Goal: Transaction & Acquisition: Purchase product/service

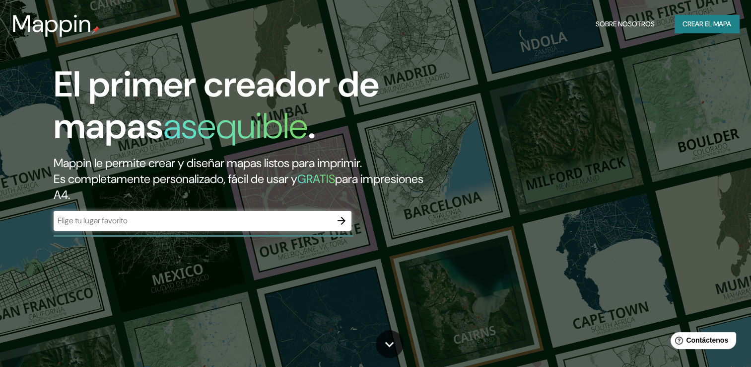
click at [210, 211] on div "​" at bounding box center [203, 221] width 298 height 20
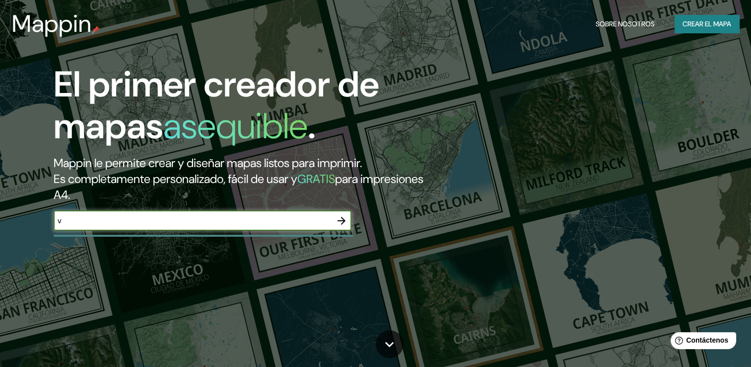
type input "Valledupar"
click at [340, 216] on icon "button" at bounding box center [342, 221] width 12 height 12
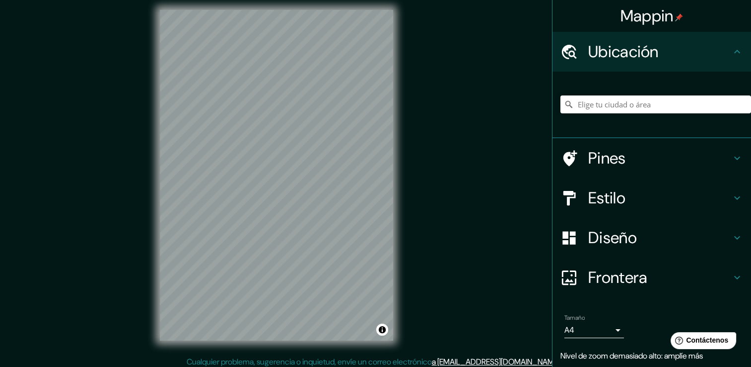
scroll to position [8, 0]
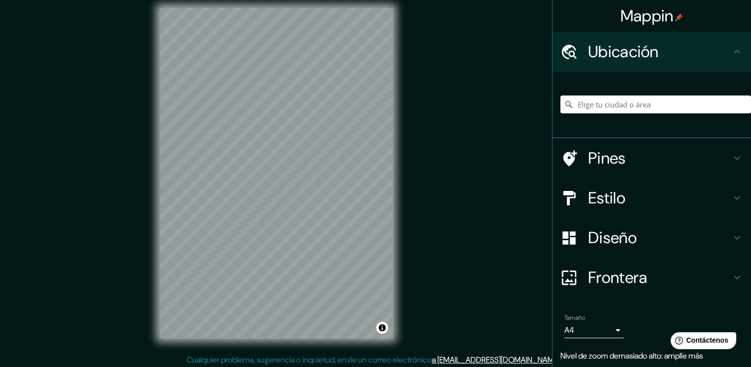
click at [623, 103] on input "Elige tu ciudad o área" at bounding box center [656, 104] width 191 height 18
click at [405, 253] on div "© Mapbox © OpenStreetMap Improve this map" at bounding box center [276, 173] width 265 height 362
click at [612, 104] on input "[GEOGRAPHIC_DATA]" at bounding box center [656, 104] width 191 height 18
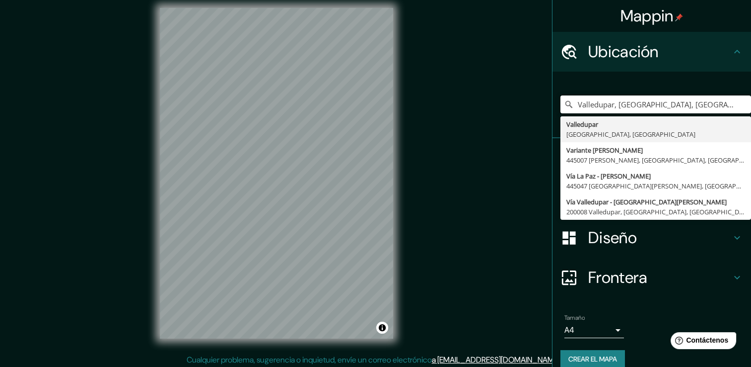
type input "Valledupar, [GEOGRAPHIC_DATA], [GEOGRAPHIC_DATA]"
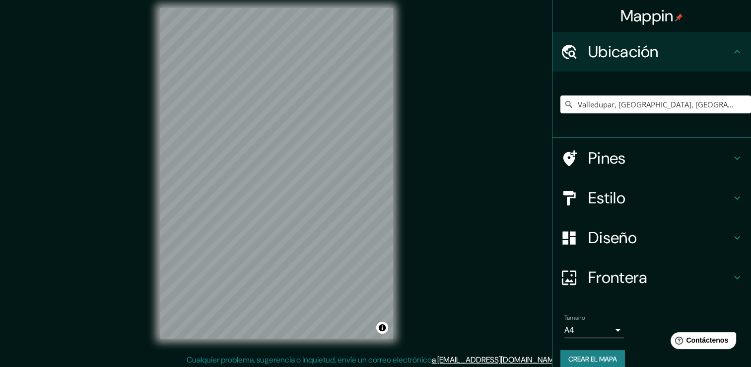
click at [610, 198] on h4 "Estilo" at bounding box center [660, 198] width 143 height 20
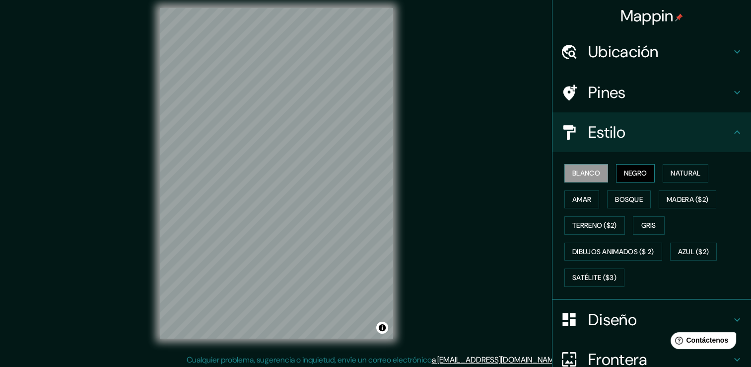
click at [624, 172] on font "Negro" at bounding box center [635, 173] width 23 height 12
click at [676, 173] on font "Natural" at bounding box center [686, 173] width 30 height 12
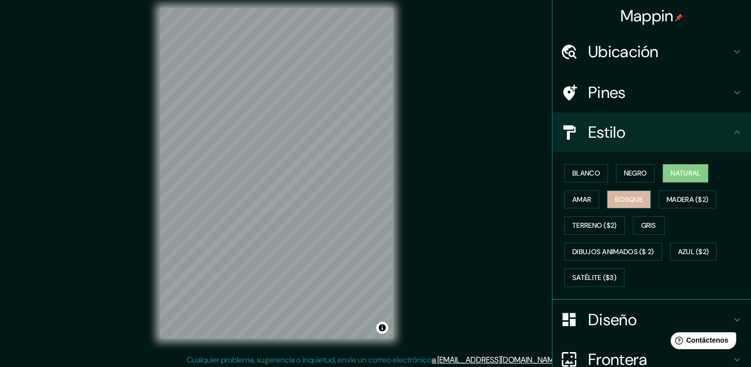
click at [627, 196] on font "Bosque" at bounding box center [629, 199] width 28 height 12
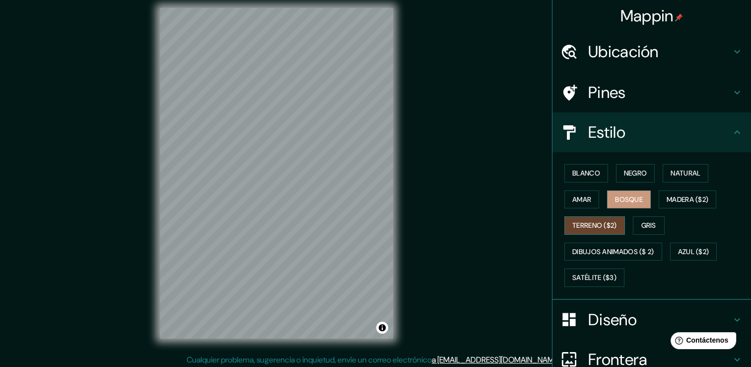
click at [579, 219] on font "Terreno ($2)" at bounding box center [595, 225] width 45 height 12
click at [642, 224] on font "Gris" at bounding box center [649, 225] width 15 height 12
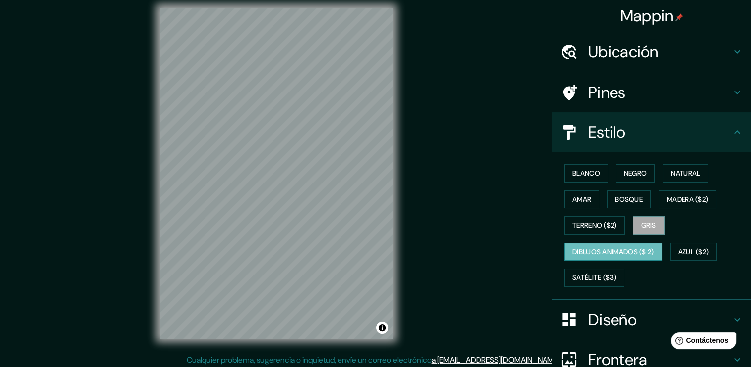
click at [601, 243] on button "Dibujos animados ($ 2)" at bounding box center [614, 251] width 98 height 18
click at [589, 271] on font "Satélite ($3)" at bounding box center [595, 277] width 44 height 12
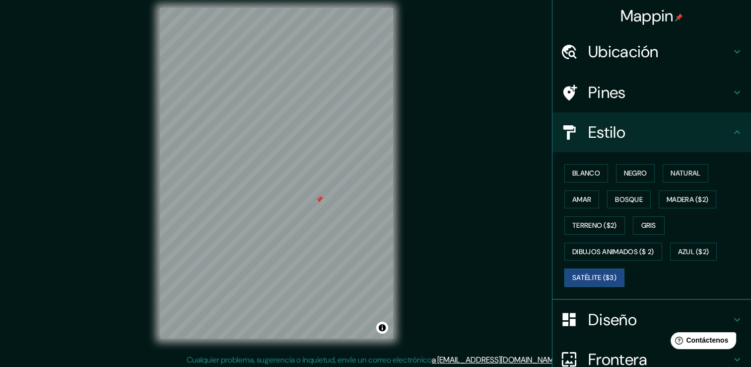
click at [318, 201] on div at bounding box center [319, 199] width 8 height 8
click at [590, 168] on font "Blanco" at bounding box center [587, 173] width 28 height 12
click at [635, 170] on font "Negro" at bounding box center [635, 173] width 23 height 12
click at [671, 167] on font "Natural" at bounding box center [686, 173] width 30 height 12
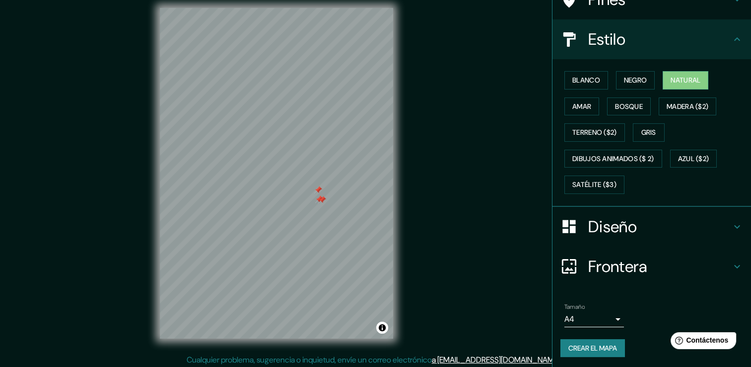
click at [613, 223] on h4 "Diseño" at bounding box center [660, 227] width 143 height 20
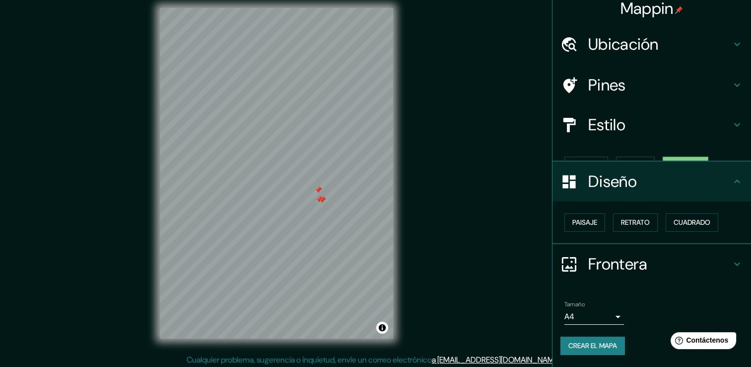
scroll to position [0, 0]
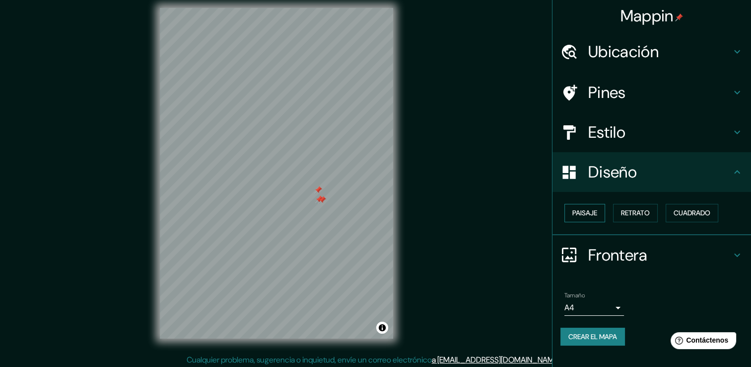
click at [594, 209] on font "Paisaje" at bounding box center [585, 213] width 25 height 12
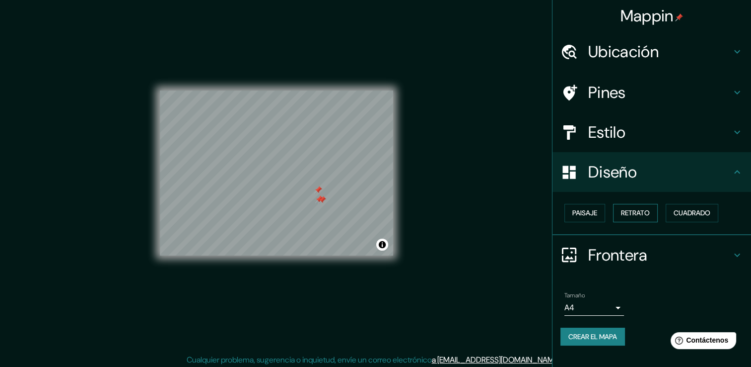
click at [646, 210] on font "Retrato" at bounding box center [635, 213] width 29 height 12
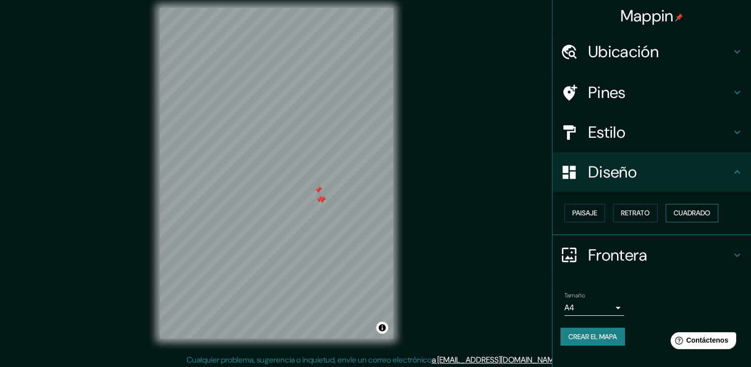
click at [694, 210] on font "Cuadrado" at bounding box center [692, 213] width 37 height 12
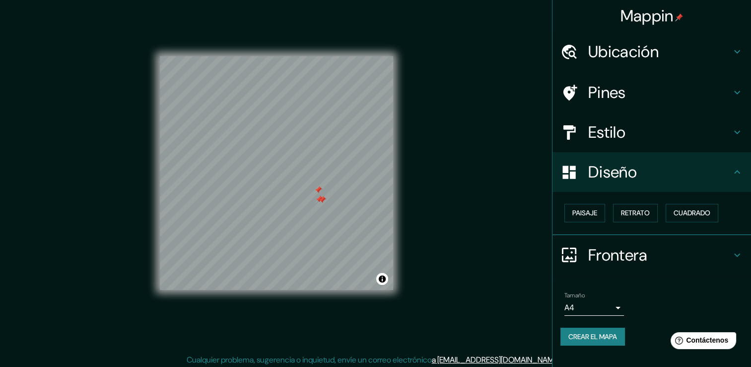
click at [600, 251] on h4 "Frontera" at bounding box center [660, 255] width 143 height 20
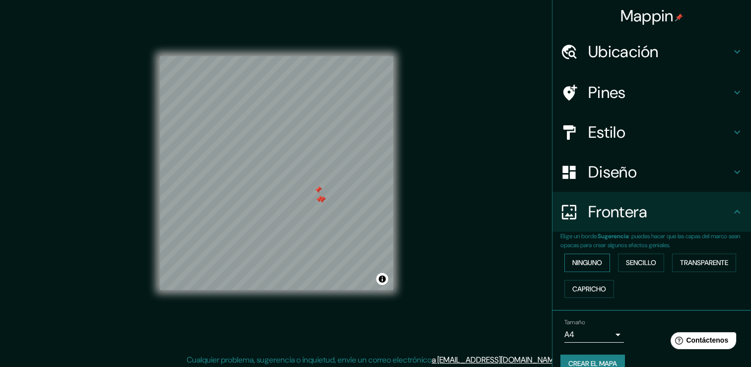
click at [580, 259] on font "Ninguno" at bounding box center [588, 262] width 30 height 12
click at [630, 258] on font "Sencillo" at bounding box center [641, 262] width 30 height 12
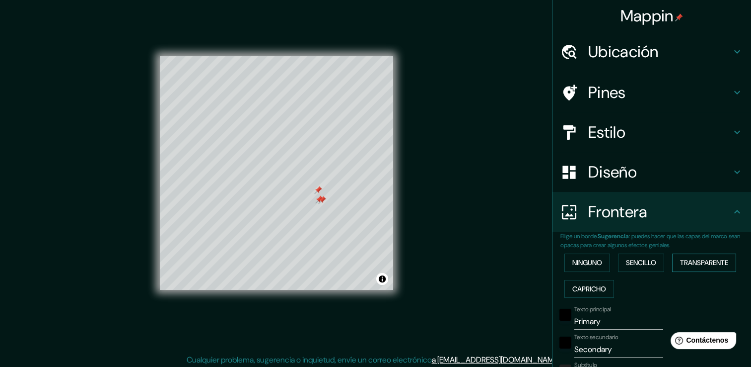
click at [680, 258] on font "Transparente" at bounding box center [704, 262] width 48 height 12
click at [595, 290] on font "Capricho" at bounding box center [590, 289] width 34 height 12
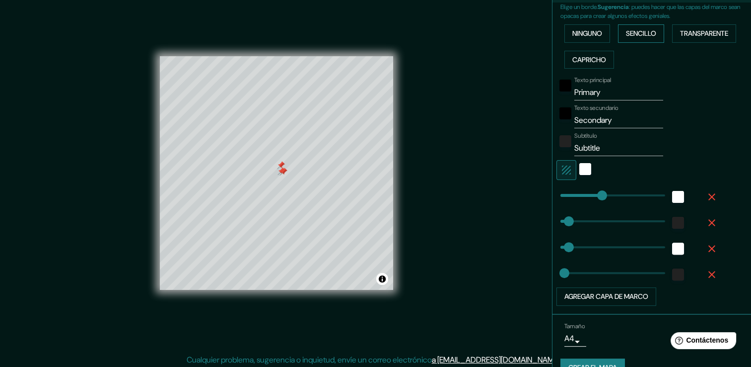
scroll to position [248, 0]
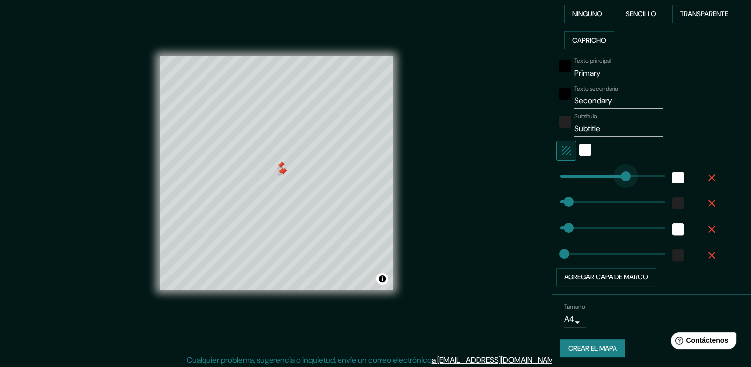
type input "378"
drag, startPoint x: 590, startPoint y: 174, endPoint x: 637, endPoint y: 173, distance: 47.2
type input "38"
type input "19"
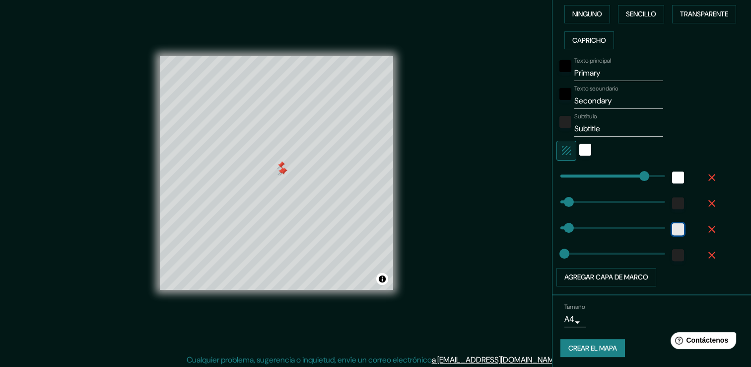
click at [672, 229] on div "Blanco" at bounding box center [678, 229] width 12 height 12
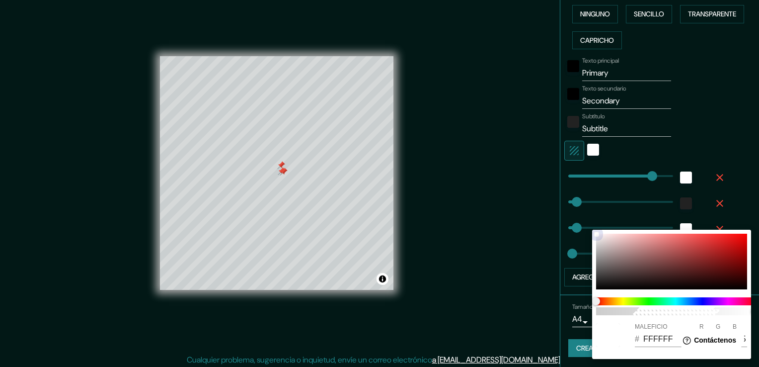
drag, startPoint x: 676, startPoint y: 285, endPoint x: 683, endPoint y: 291, distance: 9.2
click at [681, 290] on div "100 MALEFICIO # FFFFFF R 255 G 255 B 255" at bounding box center [671, 293] width 159 height 129
type input "38"
type input "19"
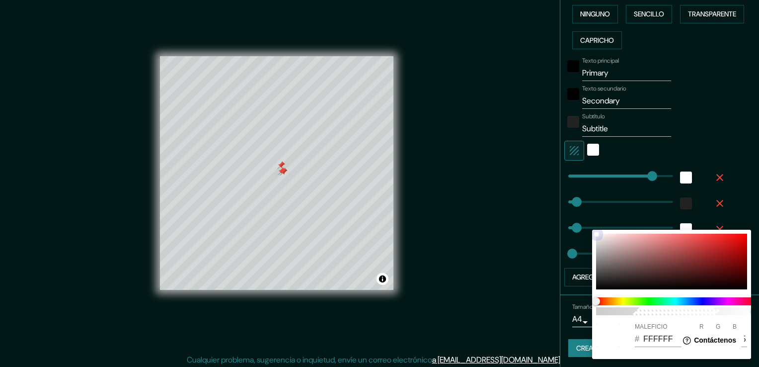
type input "0D0606"
type input "13"
type input "6"
click at [703, 301] on span at bounding box center [675, 301] width 159 height 8
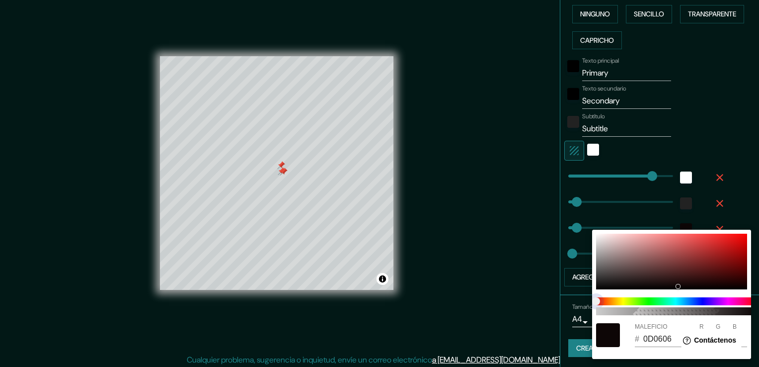
type input "38"
type input "19"
type input "07060D"
type input "7"
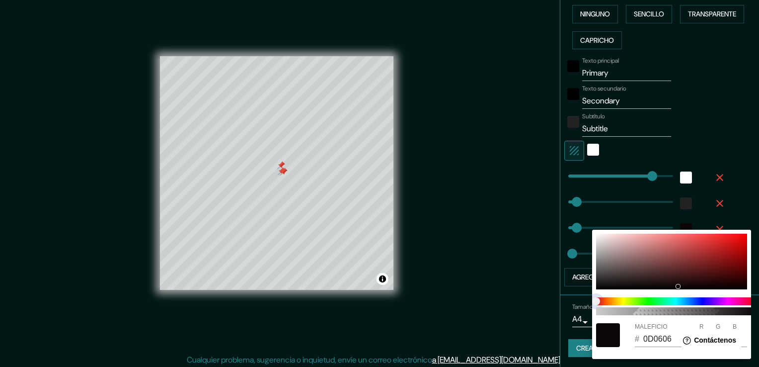
type input "13"
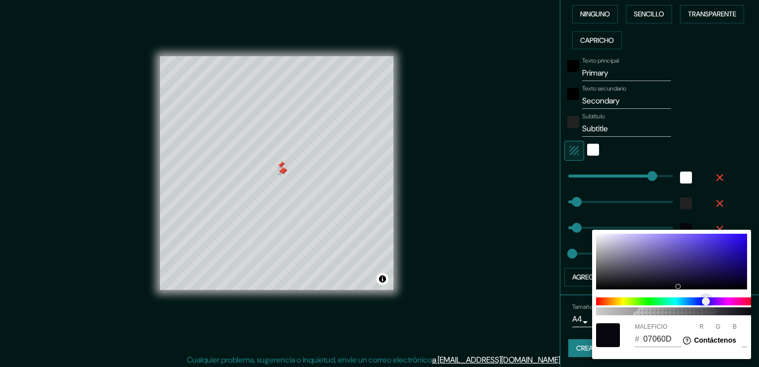
click at [705, 302] on span "Control deslizante de color" at bounding box center [706, 301] width 8 height 8
type input "38"
type input "19"
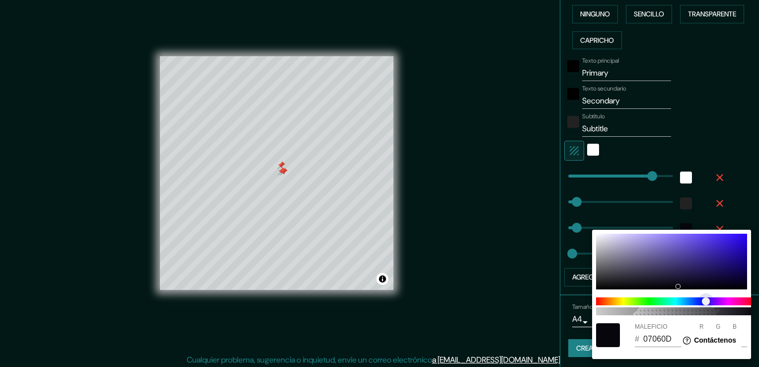
type input "38"
type input "19"
click at [705, 302] on span "Control deslizante de color" at bounding box center [706, 301] width 8 height 8
type input "38"
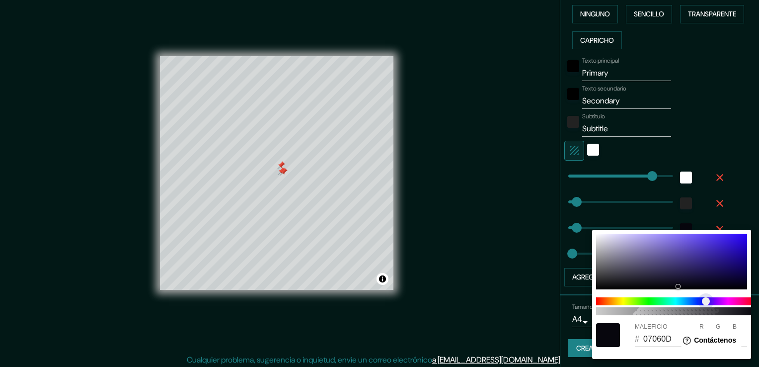
type input "38"
type input "19"
click at [705, 302] on span "Control deslizante de color" at bounding box center [706, 301] width 8 height 8
click at [629, 199] on div at bounding box center [379, 183] width 759 height 367
